Goal: Check status: Check status

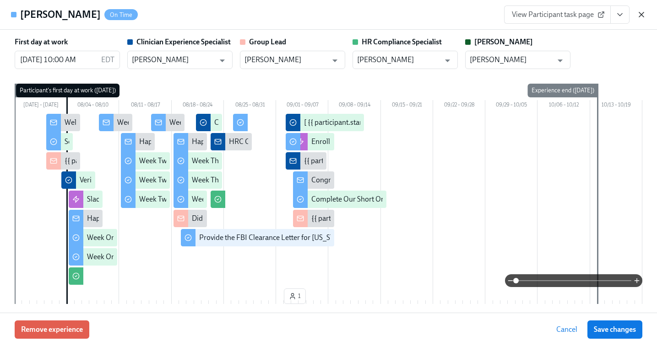
scroll to position [0, 14404]
click at [643, 12] on icon "button" at bounding box center [641, 14] width 9 height 9
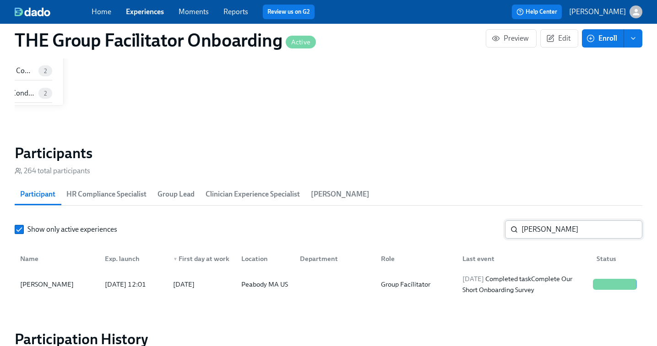
click at [554, 235] on input "[PERSON_NAME]" at bounding box center [581, 230] width 121 height 18
paste input "[PERSON_NAME]"
type input "[PERSON_NAME]"
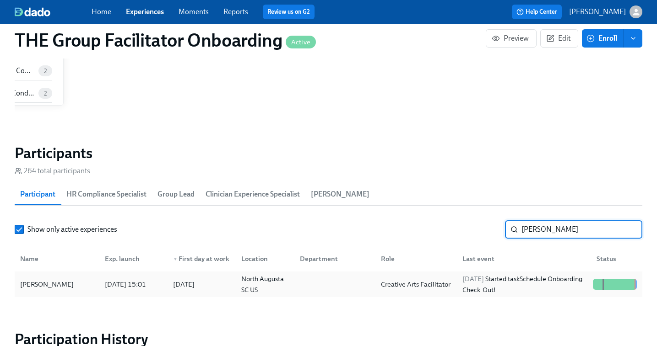
click at [351, 281] on div at bounding box center [332, 284] width 81 height 18
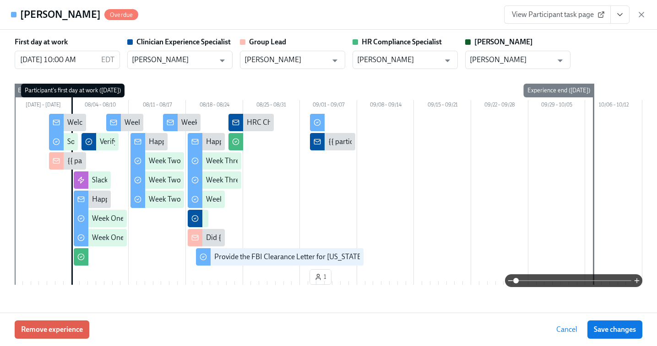
click at [556, 15] on span "View Participant task page" at bounding box center [557, 14] width 91 height 9
click at [619, 13] on icon "View task page" at bounding box center [619, 14] width 9 height 9
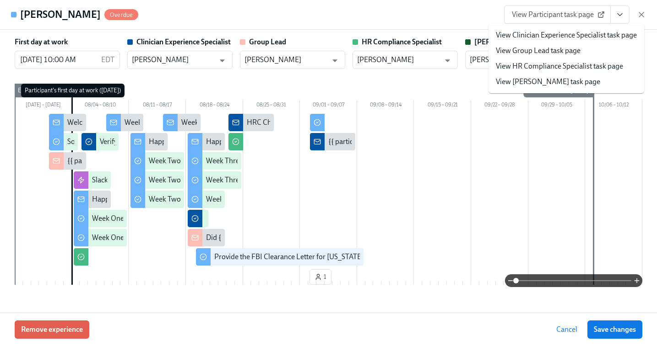
click at [566, 60] on li "View HR Compliance Specialist task page" at bounding box center [566, 67] width 156 height 16
click at [556, 67] on link "View HR Compliance Specialist task page" at bounding box center [559, 66] width 127 height 10
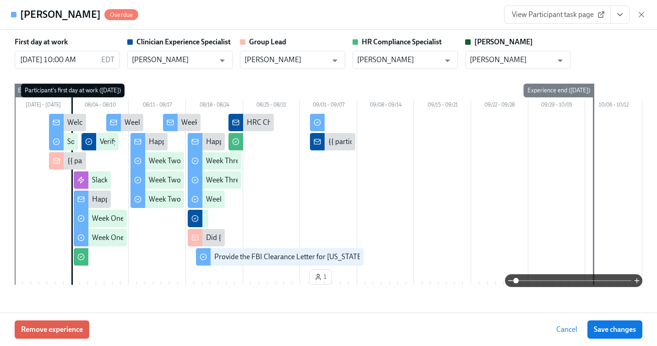
click at [623, 13] on icon "View task page" at bounding box center [619, 14] width 9 height 9
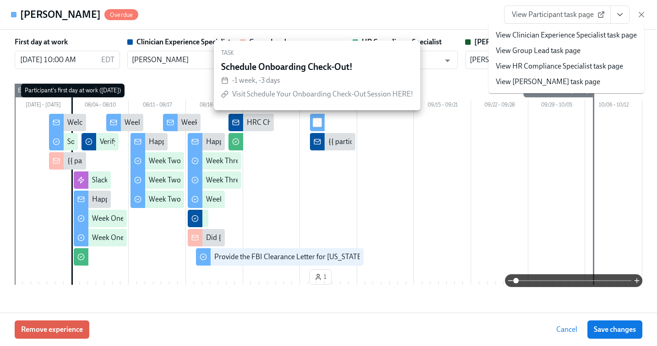
click at [317, 122] on input "checkbox" at bounding box center [317, 123] width 8 height 8
checkbox input "true"
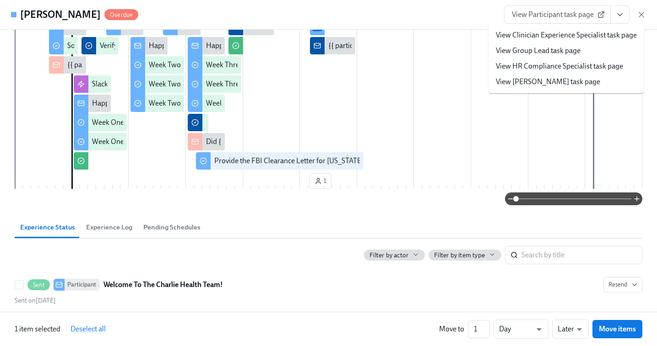
scroll to position [124, 0]
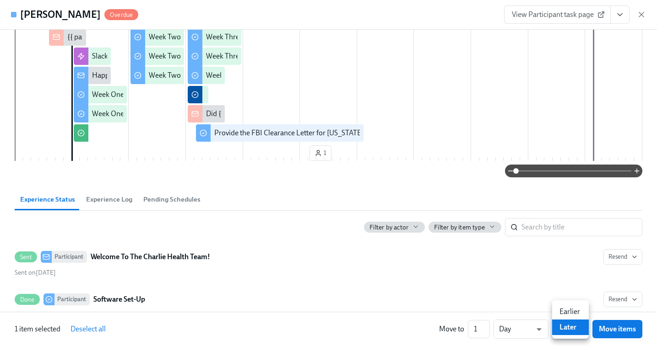
click at [567, 307] on li "Earlier" at bounding box center [570, 312] width 37 height 16
type input "earlier"
click at [617, 334] on button "Move items" at bounding box center [617, 329] width 50 height 18
checkbox input "false"
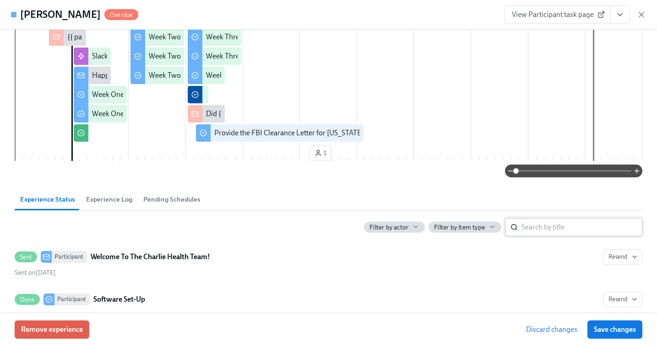
click at [614, 326] on span "Save changes" at bounding box center [615, 329] width 42 height 9
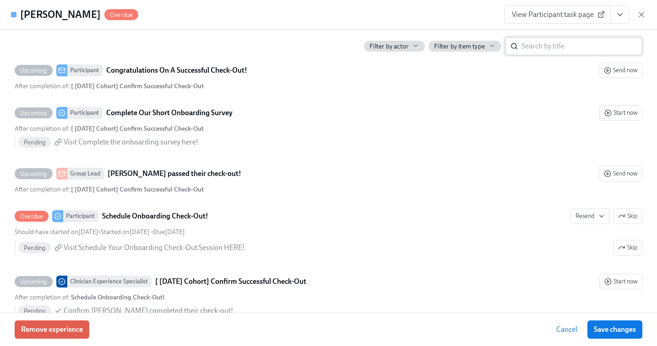
scroll to position [2212, 0]
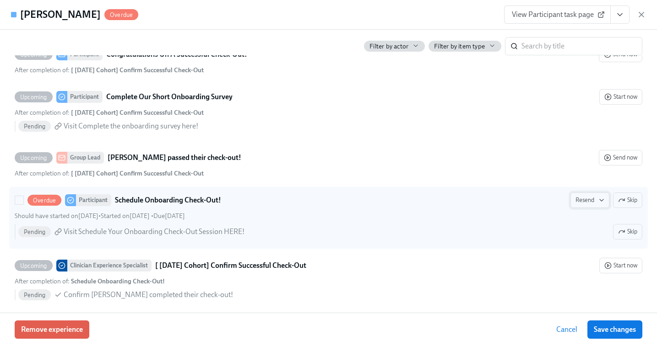
click at [590, 199] on span "Resend" at bounding box center [589, 200] width 29 height 9
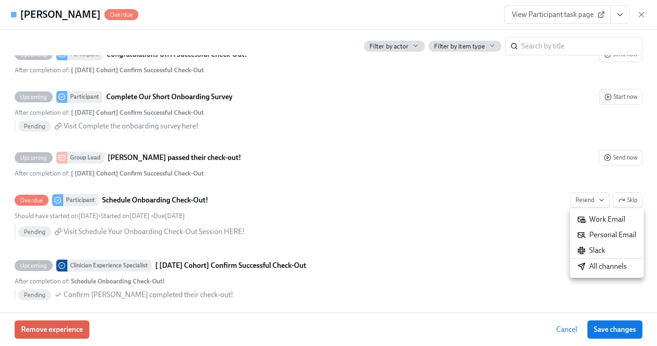
click at [590, 218] on div "Work Email" at bounding box center [601, 220] width 48 height 10
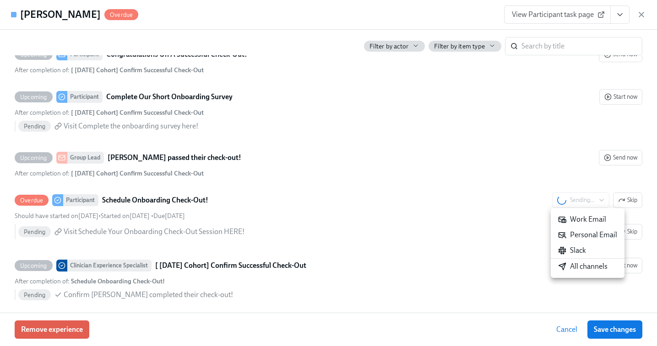
click at [579, 251] on div "Slack" at bounding box center [572, 251] width 28 height 10
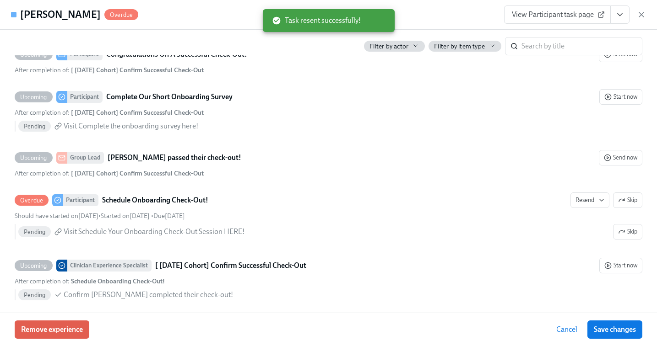
click at [624, 329] on span "Save changes" at bounding box center [615, 329] width 42 height 9
click at [615, 330] on div "Cancel Save changes" at bounding box center [596, 330] width 92 height 18
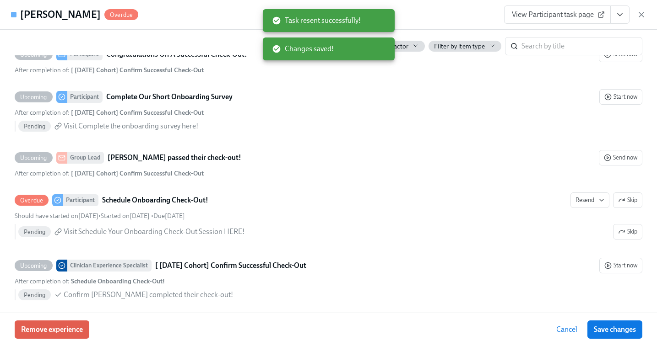
click at [623, 18] on icon "View task page" at bounding box center [619, 14] width 9 height 9
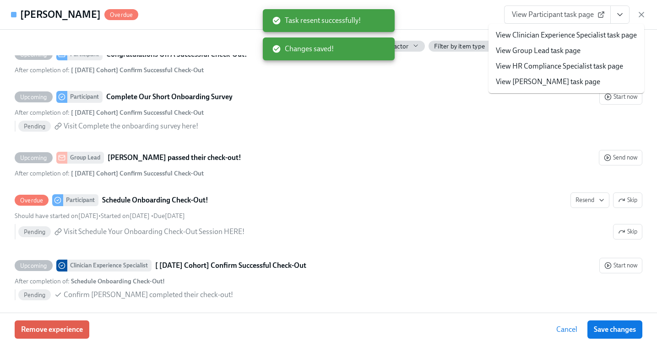
click at [567, 16] on span "View Participant task page" at bounding box center [557, 14] width 91 height 9
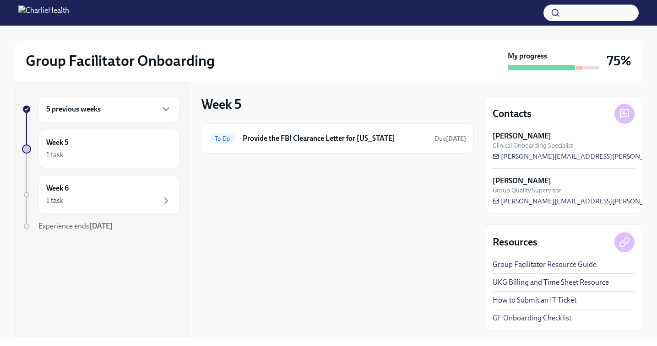
click at [148, 106] on div "5 previous weeks" at bounding box center [108, 109] width 125 height 11
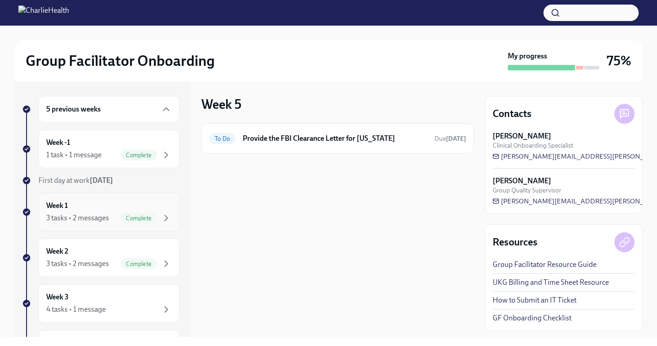
scroll to position [66, 0]
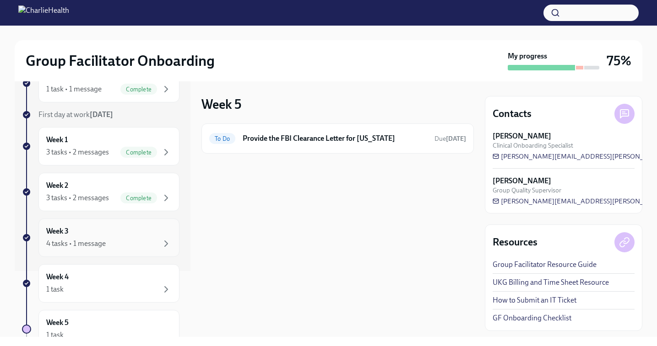
click at [104, 239] on div "4 tasks • 1 message" at bounding box center [75, 244] width 59 height 10
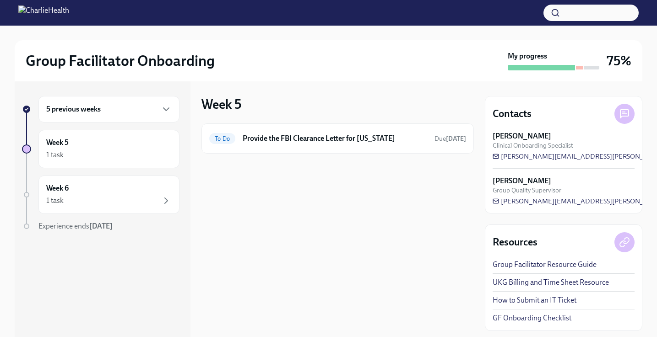
click at [75, 114] on div "5 previous weeks" at bounding box center [108, 109] width 125 height 11
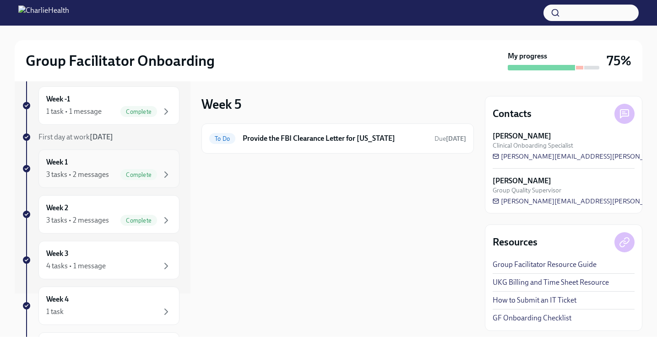
scroll to position [54, 0]
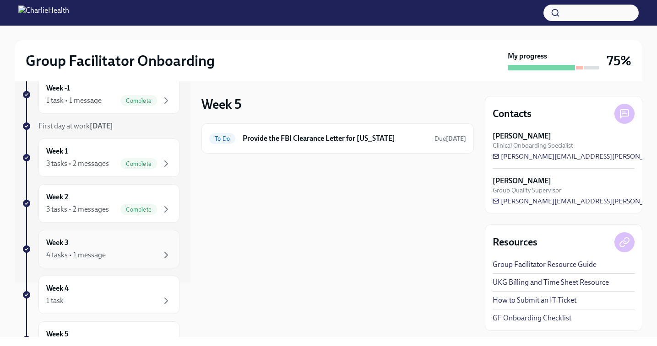
click at [68, 246] on h6 "Week 3" at bounding box center [57, 243] width 22 height 10
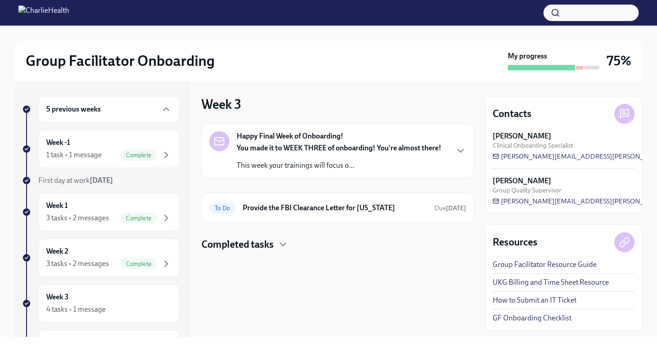
click at [226, 248] on h4 "Completed tasks" at bounding box center [237, 245] width 72 height 14
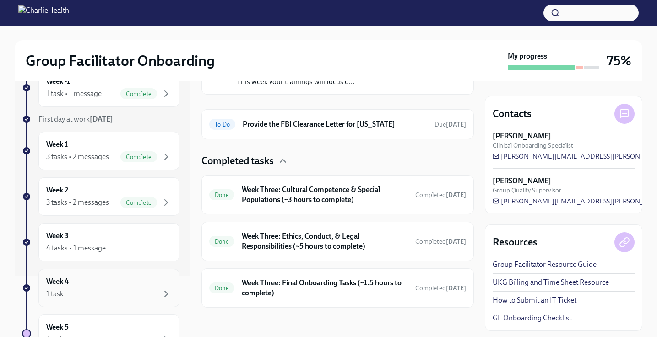
scroll to position [75, 0]
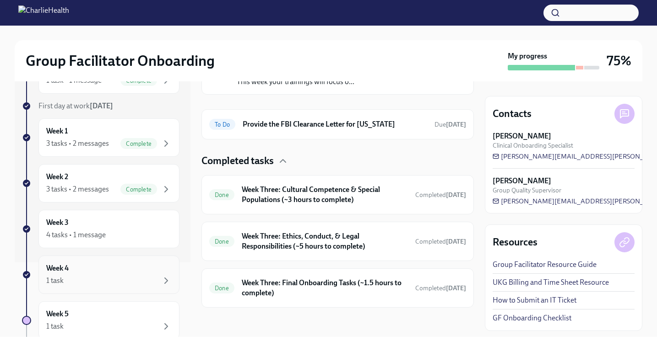
click at [92, 267] on div "Week 4 1 task" at bounding box center [108, 275] width 125 height 23
